Goal: Information Seeking & Learning: Check status

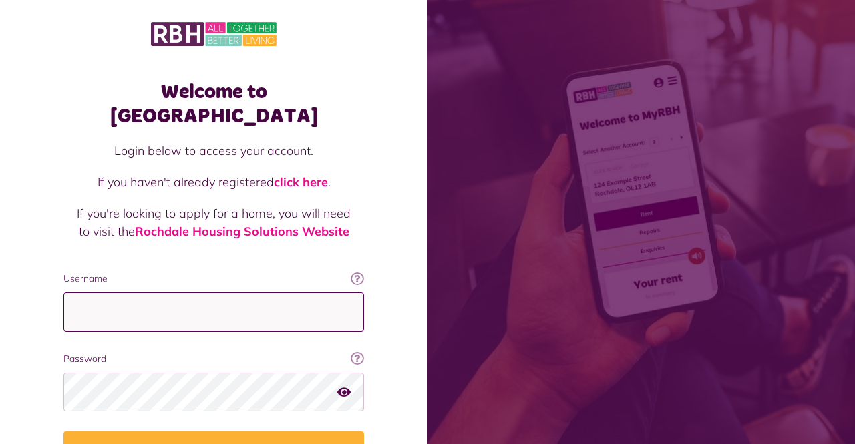
click at [151, 293] on input "Username" at bounding box center [213, 312] width 301 height 39
type input "**********"
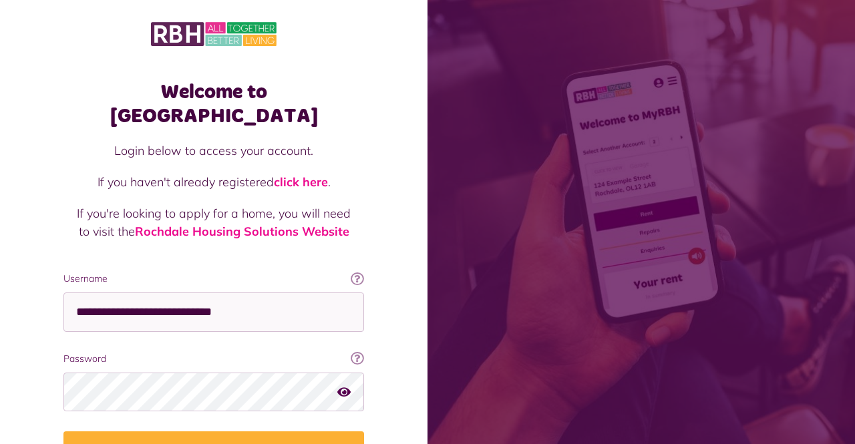
click at [63, 432] on button "Login" at bounding box center [213, 450] width 301 height 37
click at [243, 432] on button "Login" at bounding box center [213, 450] width 301 height 37
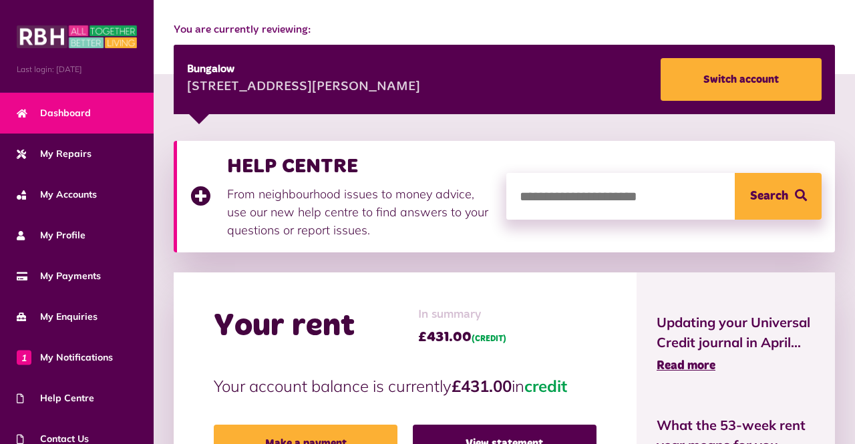
scroll to position [162, 0]
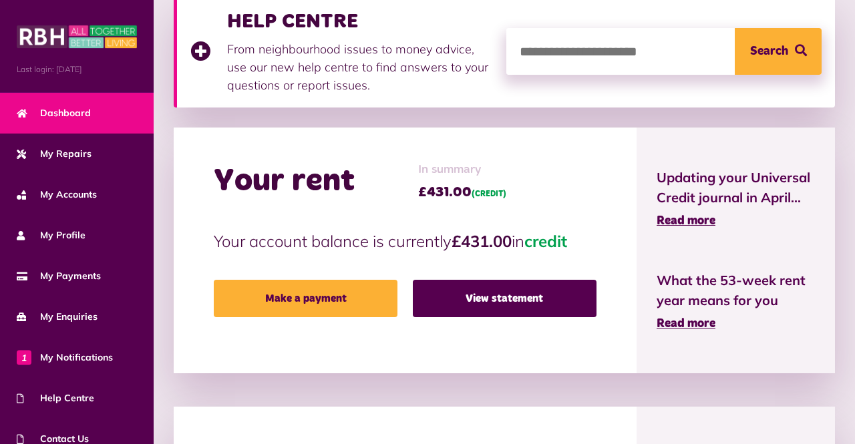
click at [512, 307] on link "View statement" at bounding box center [505, 298] width 184 height 37
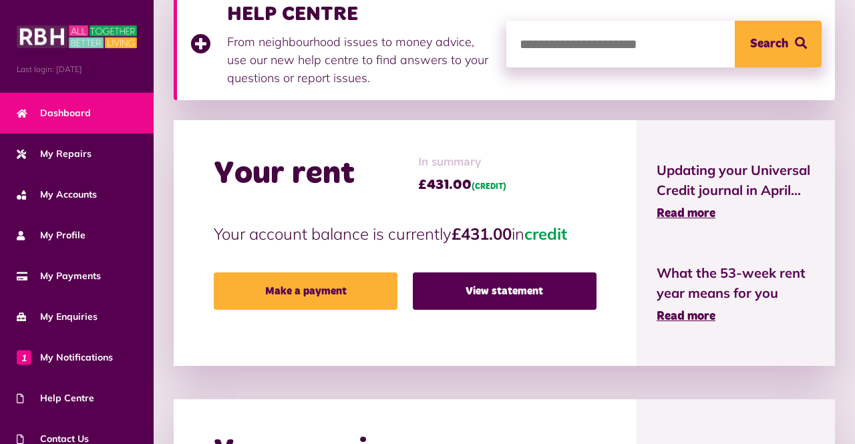
scroll to position [363, 0]
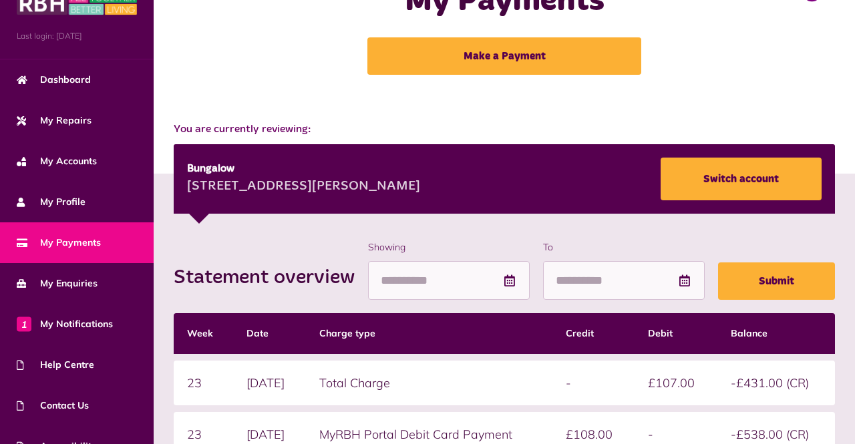
scroll to position [98, 0]
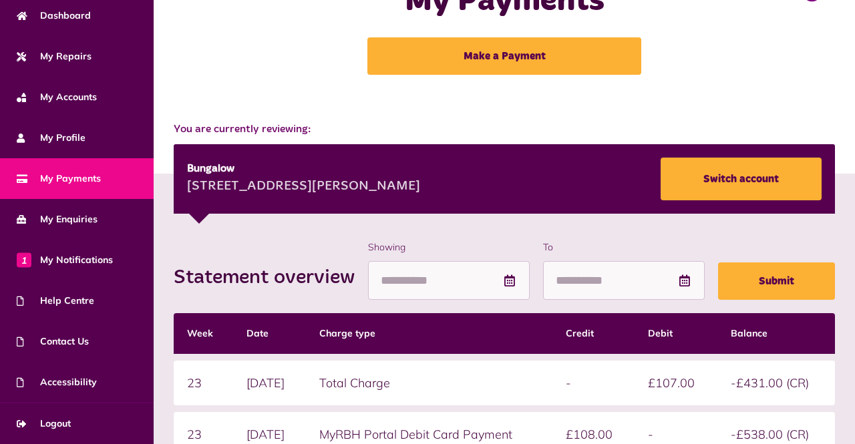
click at [59, 259] on span "1 My Notifications" at bounding box center [65, 260] width 96 height 14
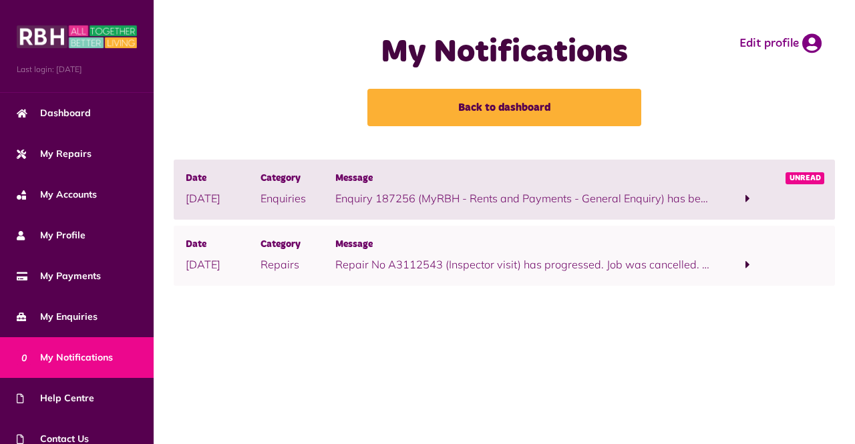
click at [369, 192] on p "Enquiry 187256 (MyRBH - Rents and Payments - General Enquiry) has been complete…" at bounding box center [522, 198] width 375 height 16
click at [500, 194] on p "Enquiry 187256 (MyRBH - Rents and Payments - General Enquiry) has been complete…" at bounding box center [522, 198] width 375 height 16
click at [762, 190] on span at bounding box center [748, 199] width 75 height 18
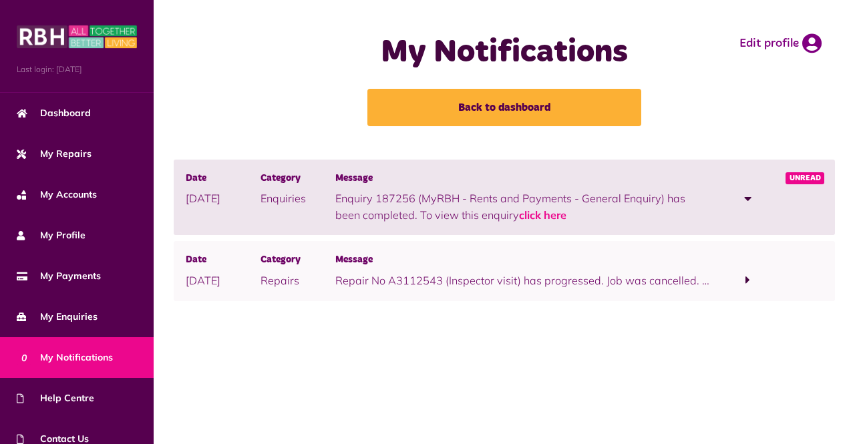
click at [524, 210] on link "click here" at bounding box center [542, 214] width 47 height 13
click at [553, 215] on link "click here" at bounding box center [542, 214] width 47 height 13
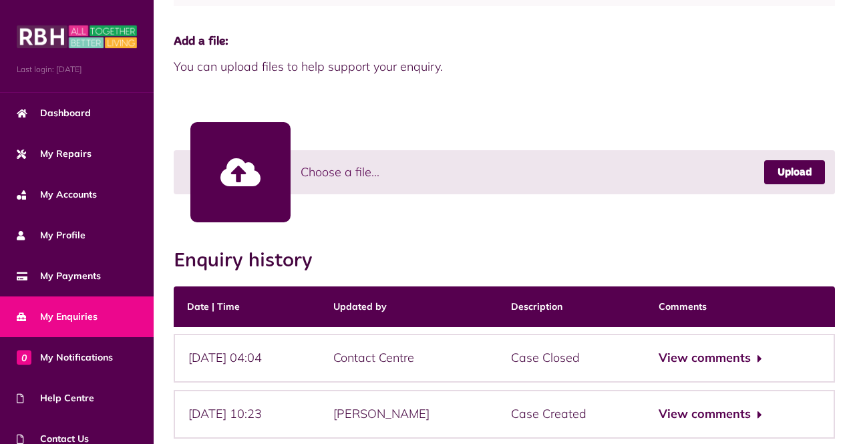
scroll to position [338, 0]
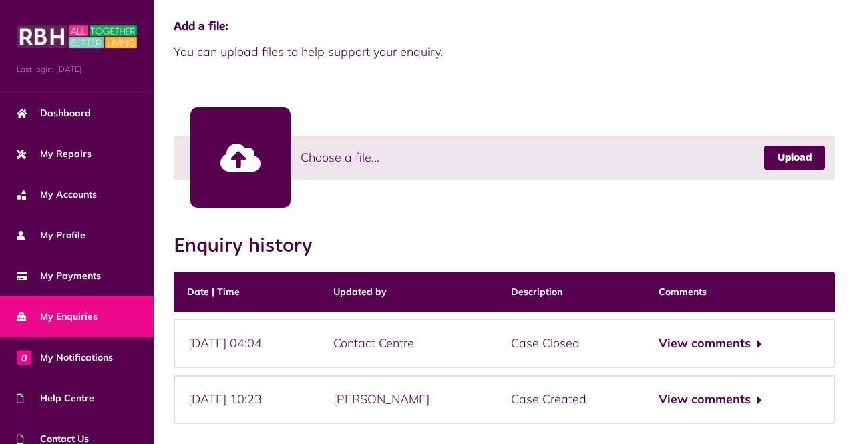
click at [847, 398] on div "Add Files Status Completed Reference 187256 Date reported" at bounding box center [504, 139] width 701 height 742
click at [762, 407] on button "View comments" at bounding box center [711, 399] width 104 height 19
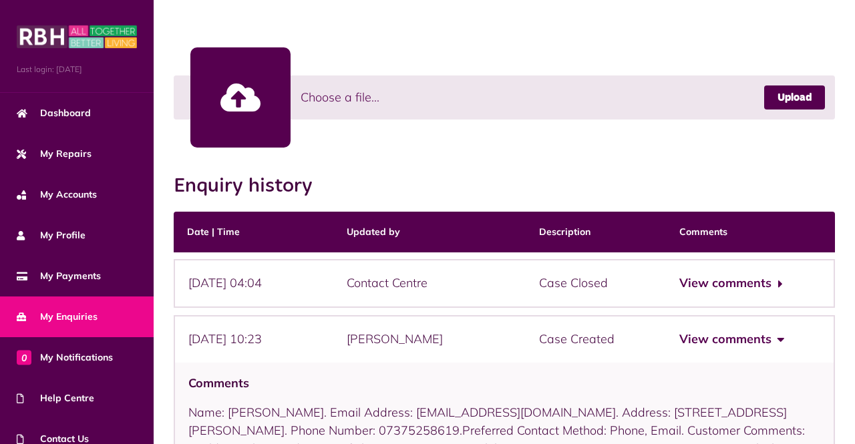
scroll to position [464, 0]
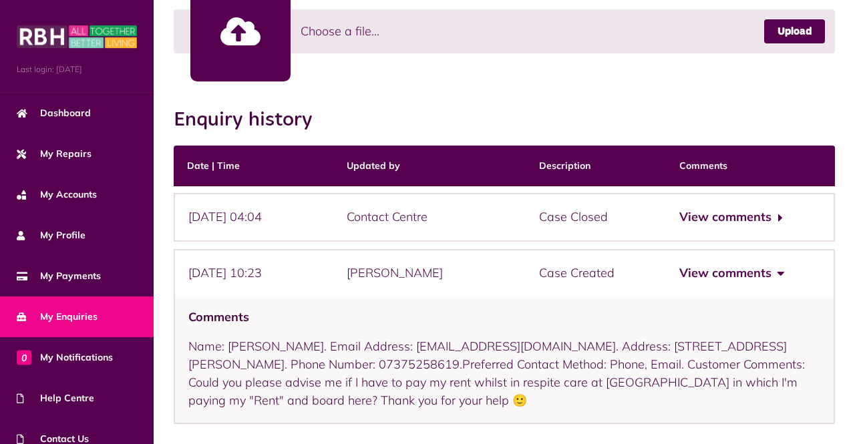
click at [747, 281] on button "View comments" at bounding box center [731, 273] width 104 height 19
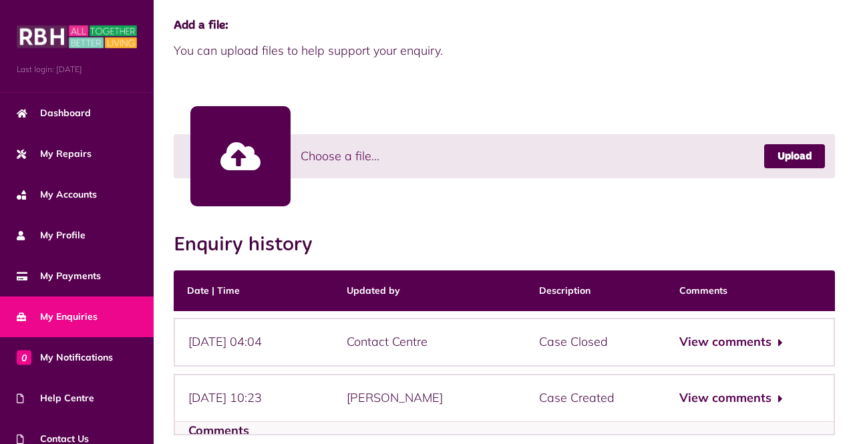
scroll to position [338, 0]
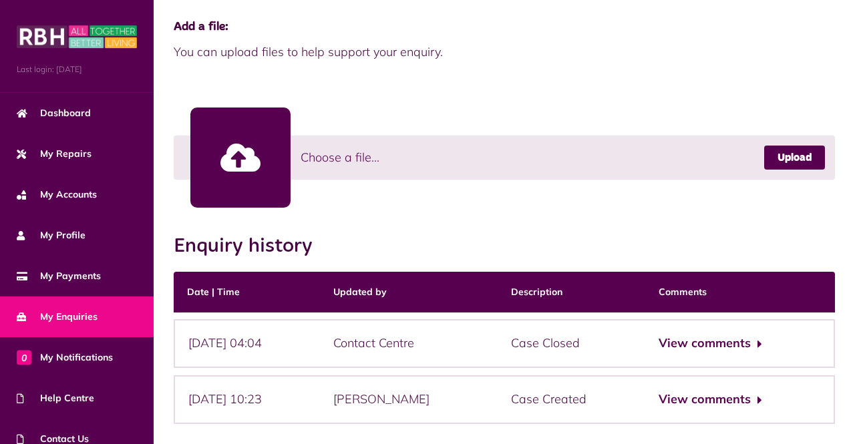
click at [762, 390] on button "View comments" at bounding box center [711, 399] width 104 height 19
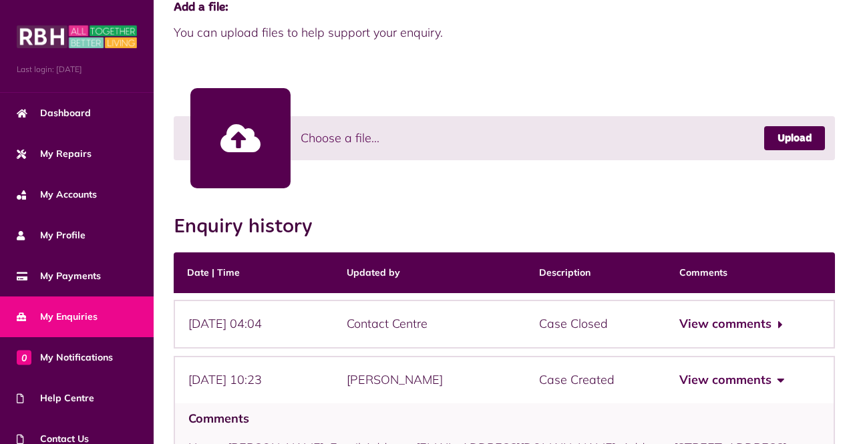
scroll to position [459, 0]
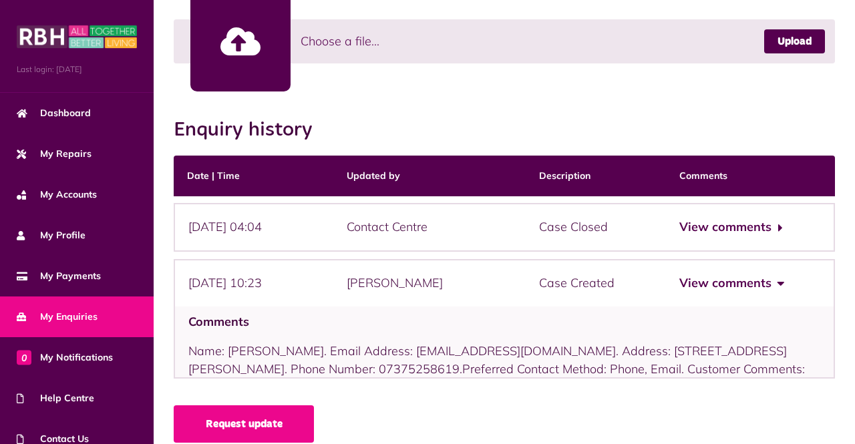
click at [743, 346] on div "Comments Name: Mr Douglas Clarke. Email Address: douglasclarkedoug65@gmail.com.…" at bounding box center [504, 342] width 661 height 71
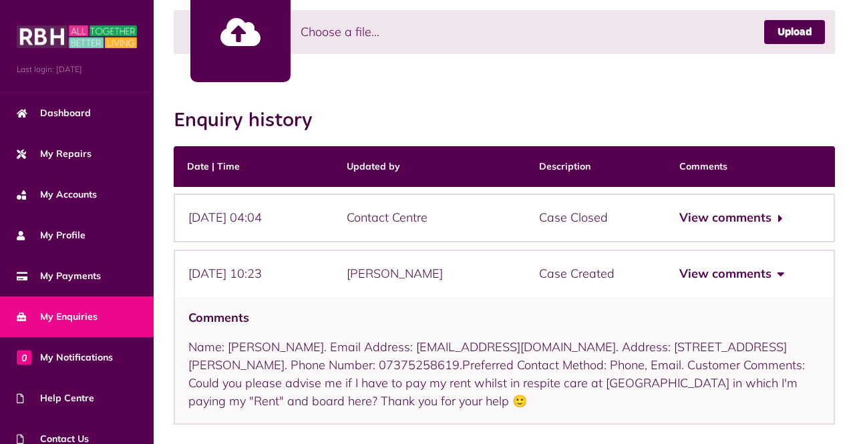
scroll to position [464, 0]
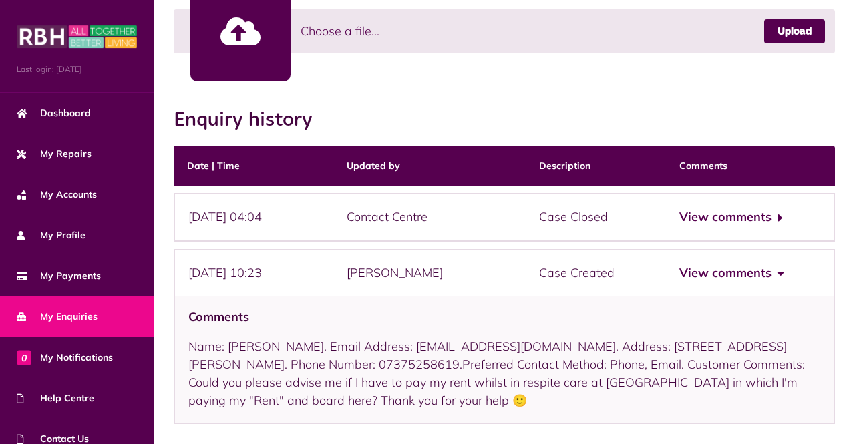
click at [762, 216] on button "View comments" at bounding box center [731, 217] width 104 height 19
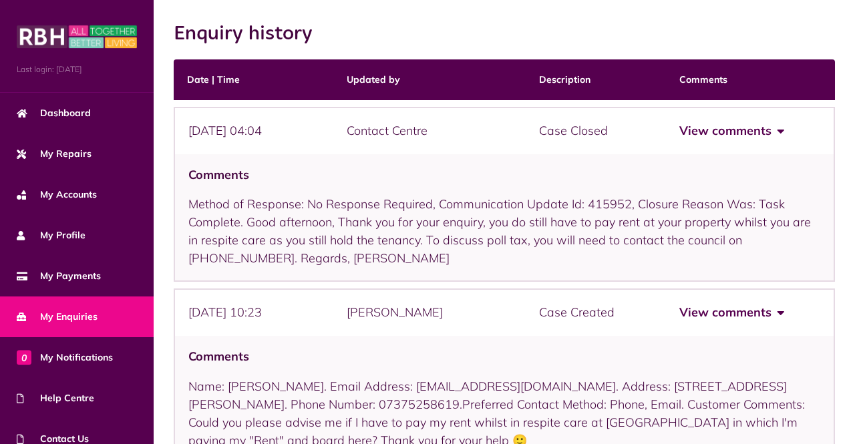
scroll to position [591, 0]
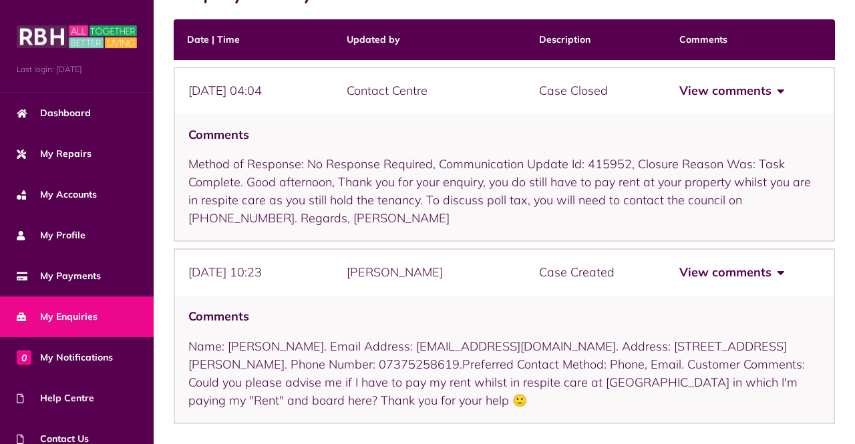
click at [23, 279] on icon at bounding box center [22, 276] width 11 height 9
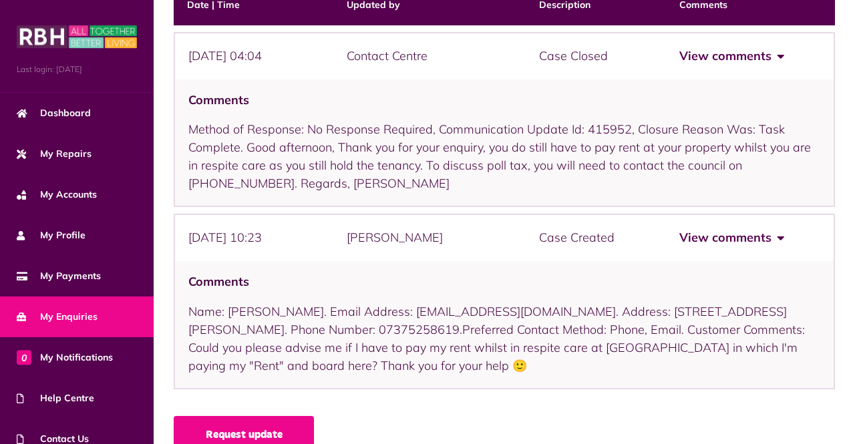
scroll to position [647, 0]
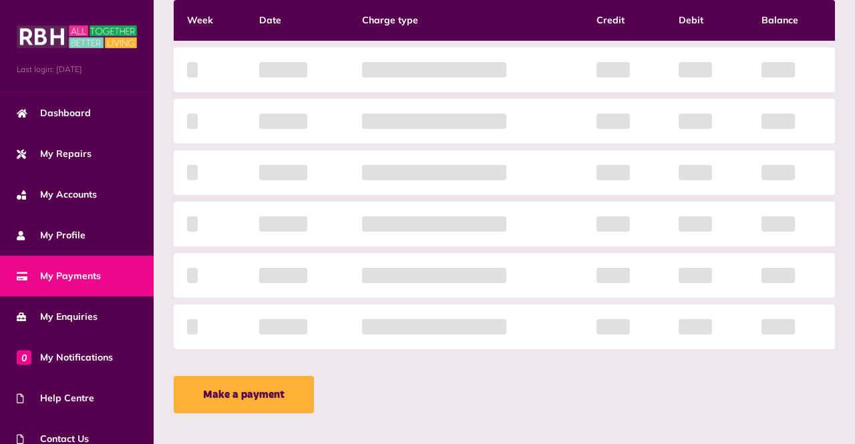
scroll to position [371, 0]
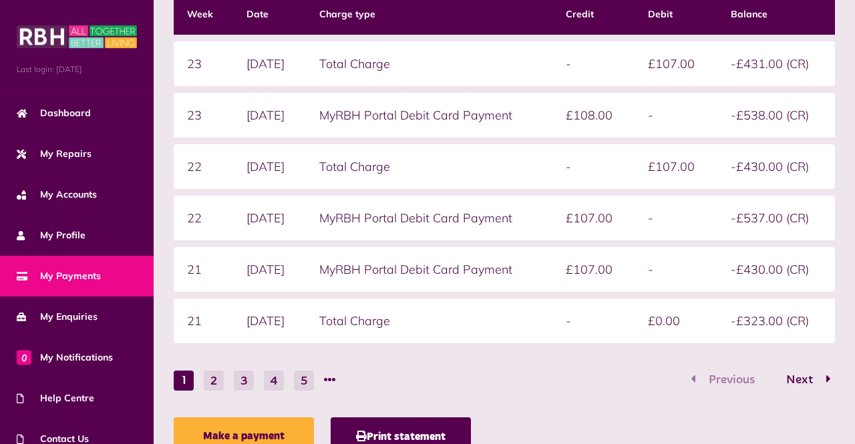
click at [34, 203] on link "My Accounts" at bounding box center [77, 194] width 154 height 41
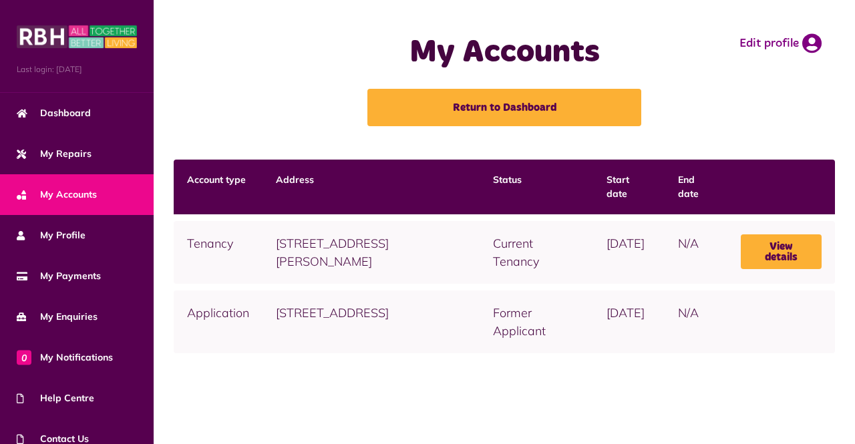
scroll to position [6, 0]
